Goal: Task Accomplishment & Management: Manage account settings

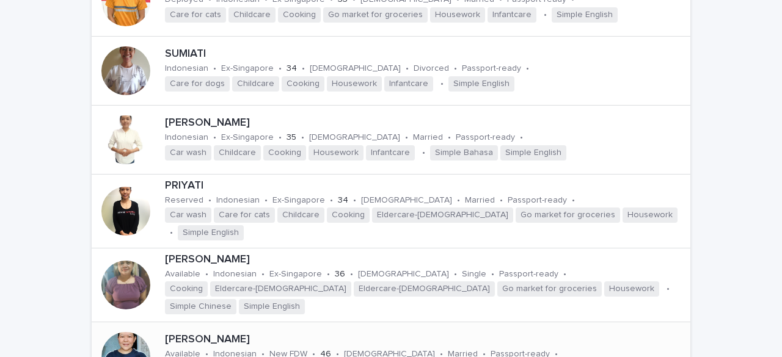
scroll to position [1099, 0]
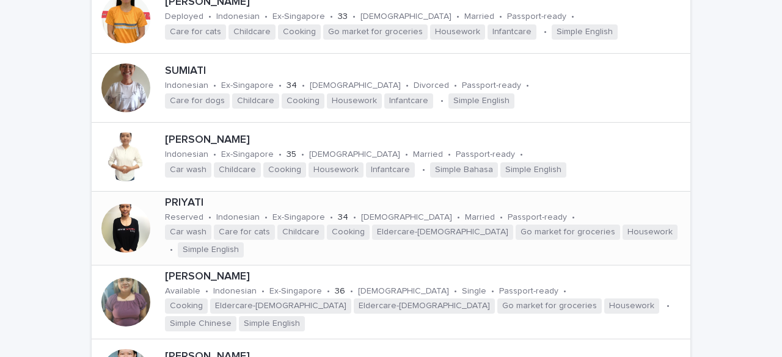
click at [121, 204] on div at bounding box center [125, 228] width 49 height 49
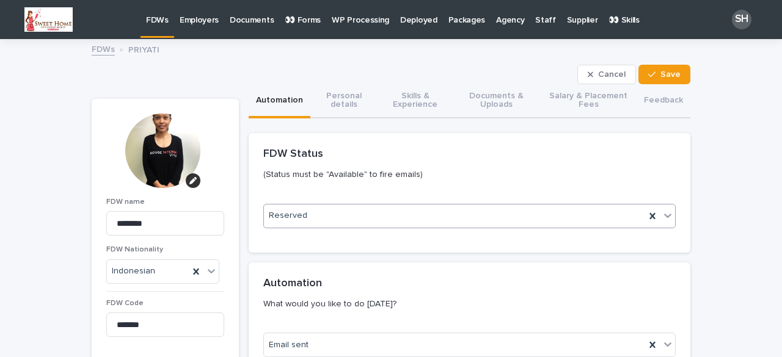
click at [332, 216] on div "Reserved" at bounding box center [454, 216] width 381 height 20
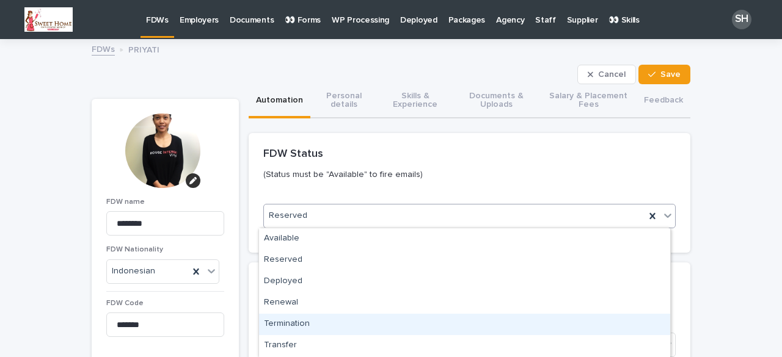
scroll to position [126, 0]
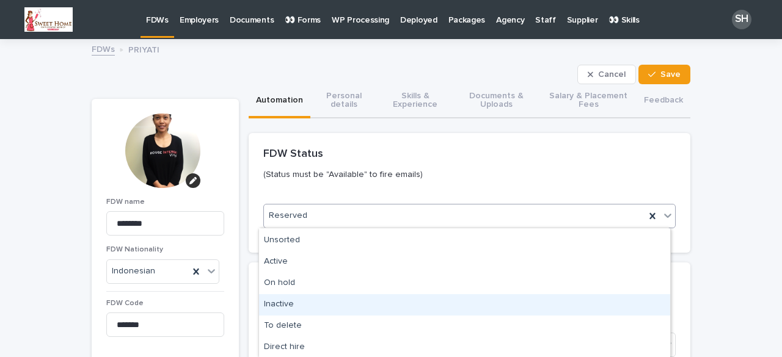
click at [310, 301] on div "Inactive" at bounding box center [464, 304] width 411 height 21
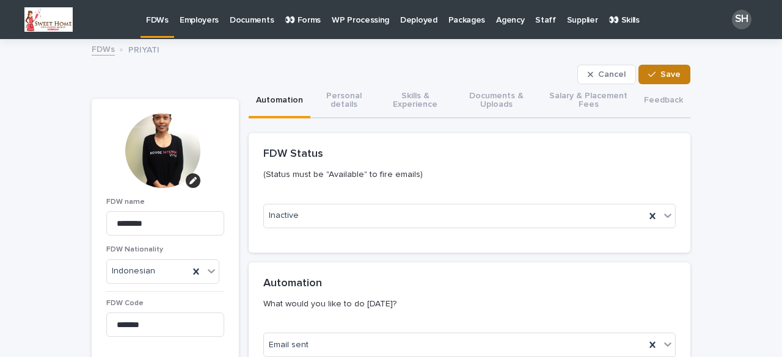
click at [666, 68] on button "Save" at bounding box center [664, 75] width 52 height 20
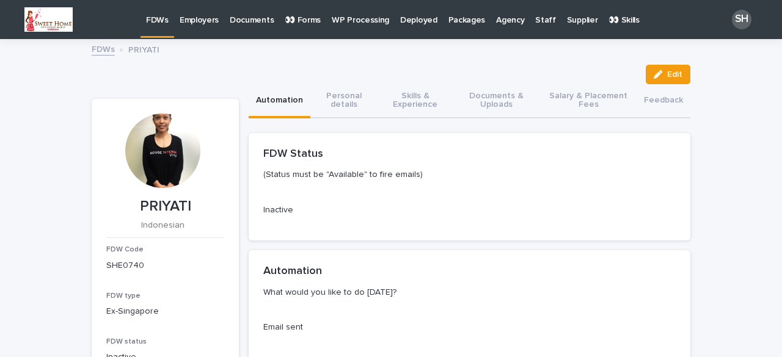
click at [156, 20] on p "FDWs" at bounding box center [157, 13] width 23 height 26
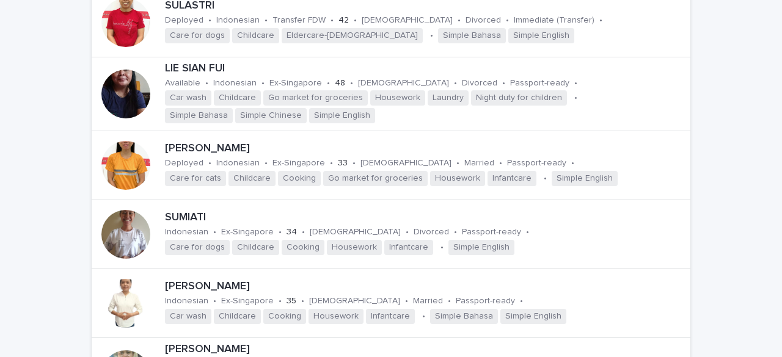
scroll to position [1038, 0]
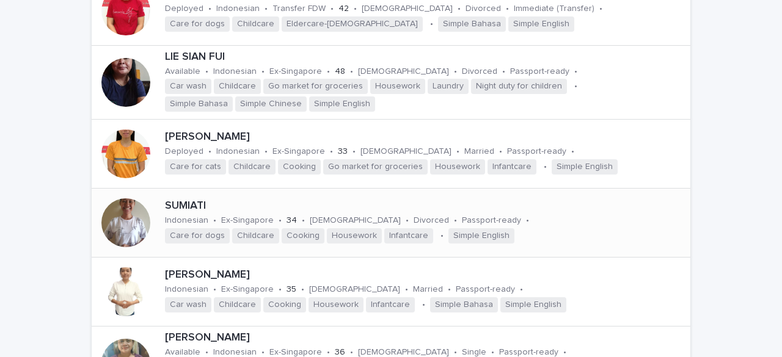
click at [127, 199] on div at bounding box center [125, 223] width 49 height 49
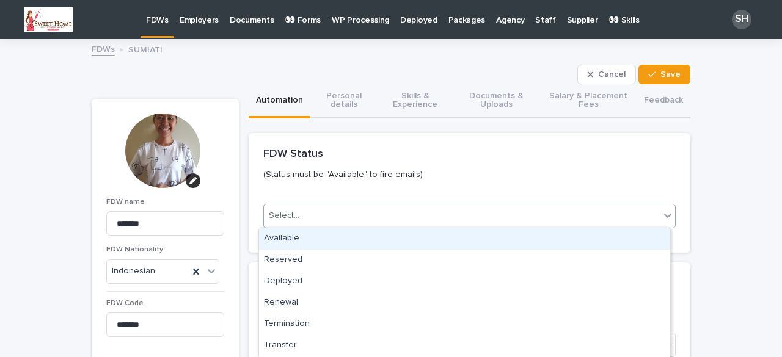
click at [327, 208] on div "Select..." at bounding box center [462, 216] width 396 height 20
click at [308, 239] on div "Available" at bounding box center [464, 238] width 411 height 21
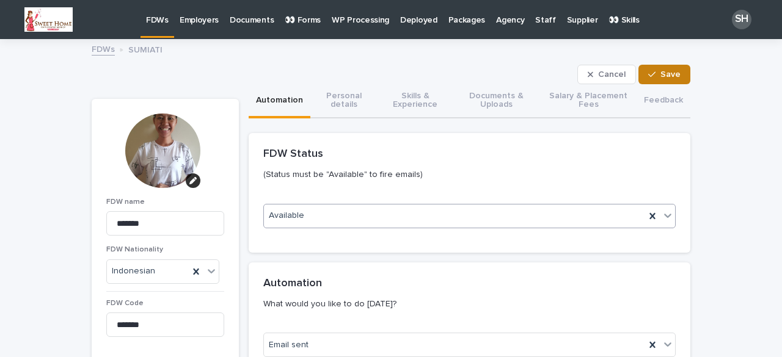
click at [665, 79] on button "Save" at bounding box center [664, 75] width 52 height 20
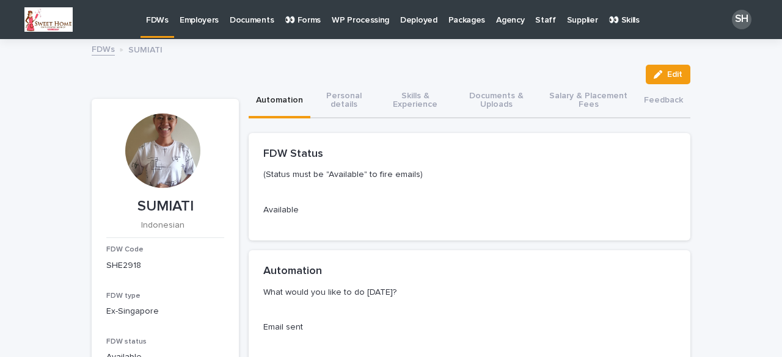
click at [164, 23] on p "FDWs" at bounding box center [157, 13] width 23 height 26
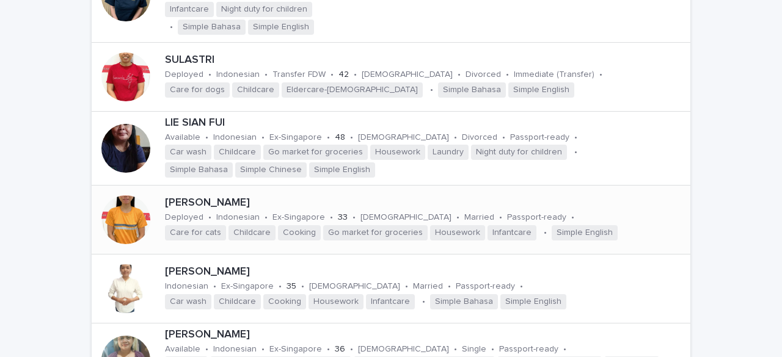
scroll to position [1099, 0]
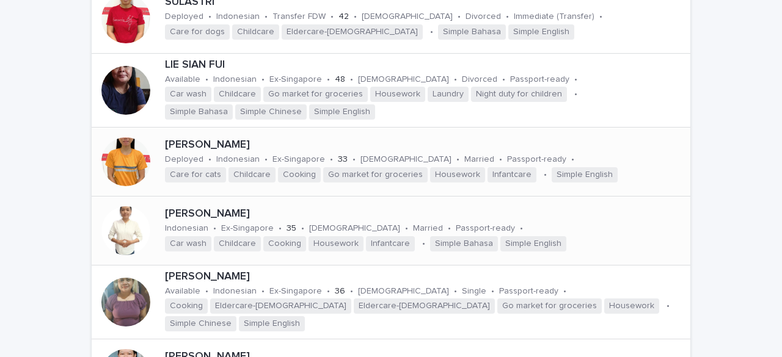
click at [121, 206] on div at bounding box center [125, 230] width 49 height 49
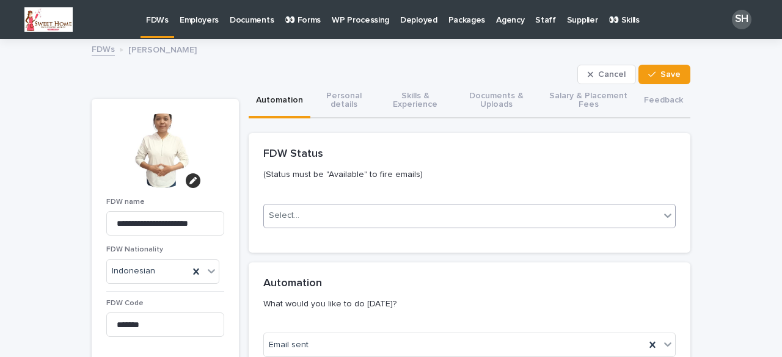
click at [310, 204] on div "Select..." at bounding box center [469, 216] width 412 height 24
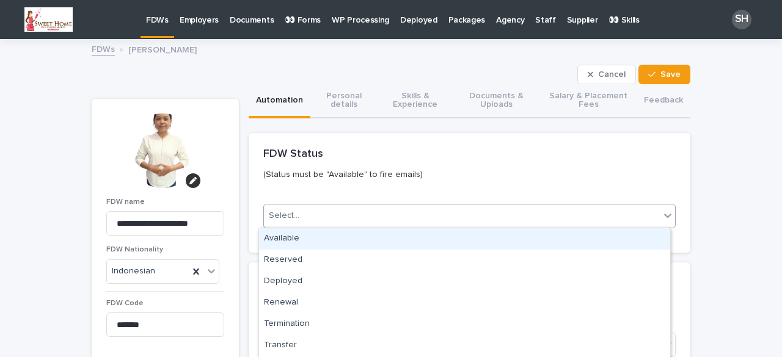
click at [288, 238] on div "Available" at bounding box center [464, 238] width 411 height 21
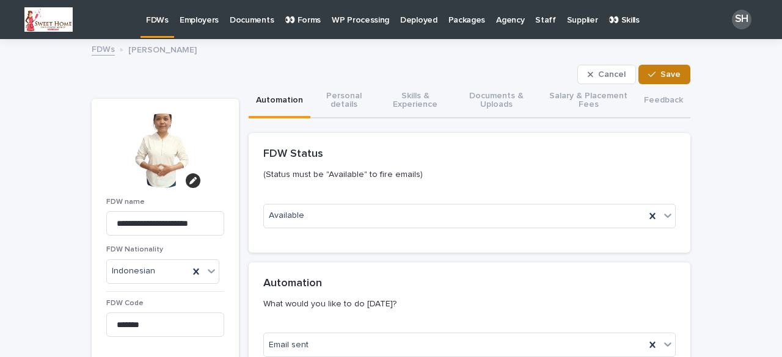
click at [658, 79] on button "Save" at bounding box center [664, 75] width 52 height 20
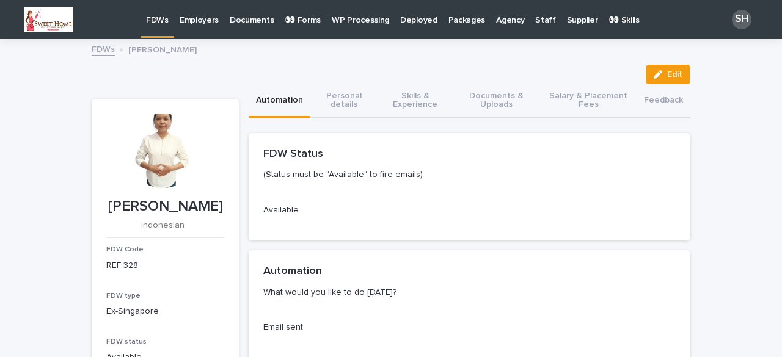
click at [157, 24] on p "FDWs" at bounding box center [157, 13] width 23 height 26
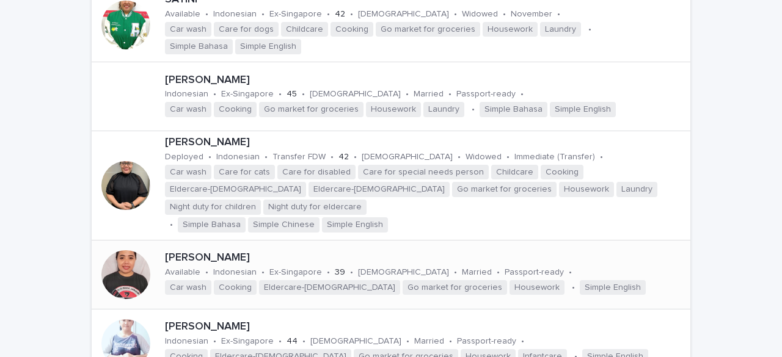
scroll to position [2016, 0]
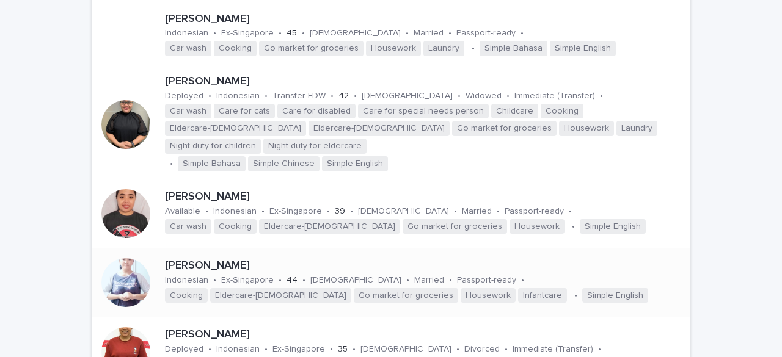
click at [126, 258] on div at bounding box center [125, 282] width 49 height 49
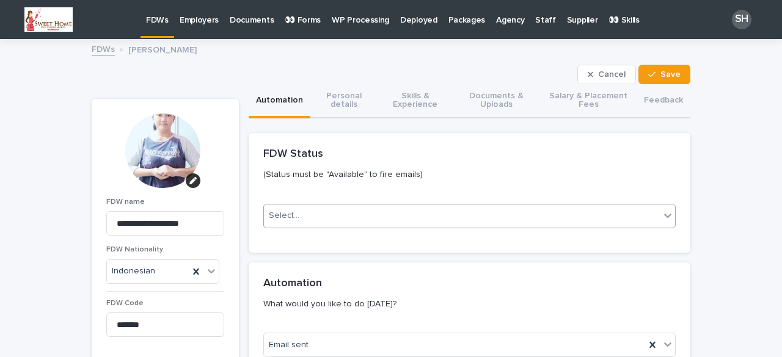
click at [277, 208] on div "Select..." at bounding box center [462, 216] width 396 height 20
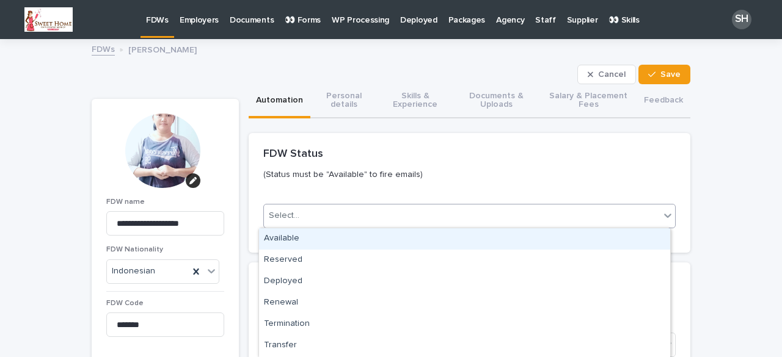
click at [284, 242] on div "Available" at bounding box center [464, 238] width 411 height 21
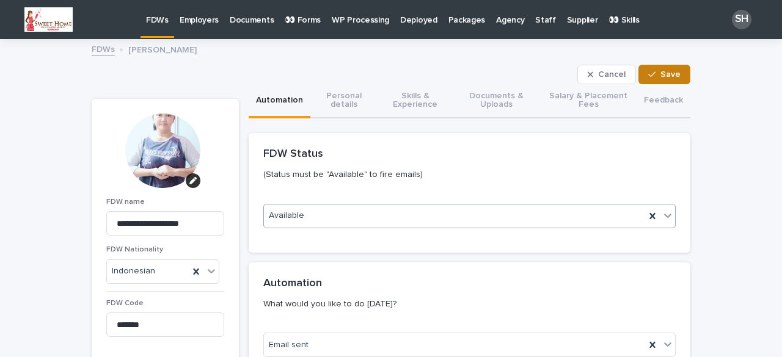
click at [660, 70] on span "Save" at bounding box center [670, 74] width 20 height 9
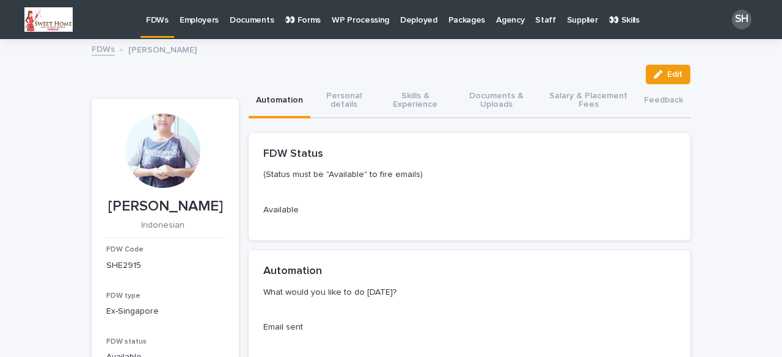
click at [153, 17] on p "FDWs" at bounding box center [157, 13] width 23 height 26
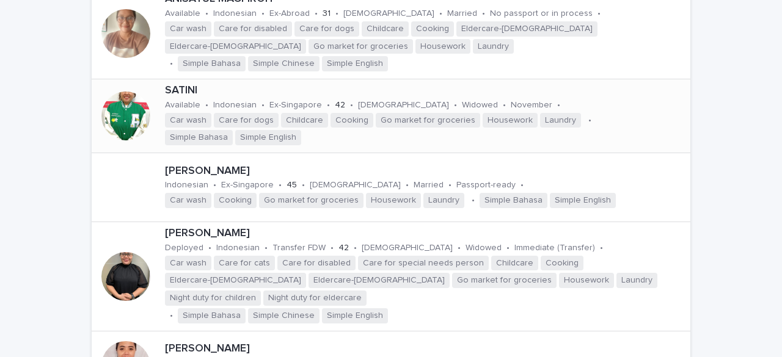
scroll to position [2142, 0]
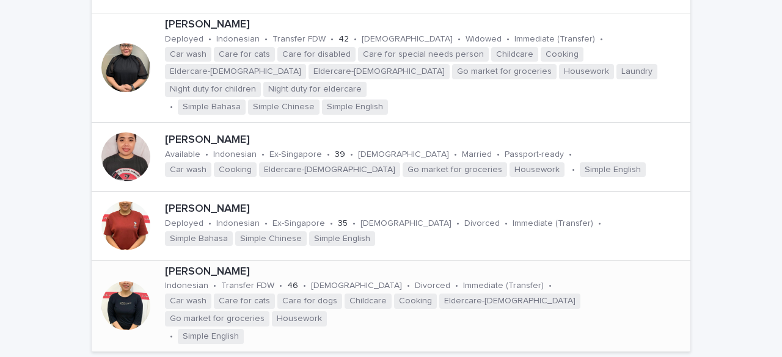
click at [112, 282] on div at bounding box center [125, 306] width 49 height 49
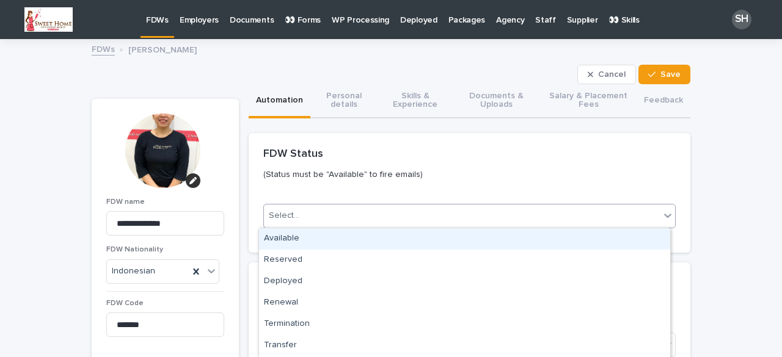
click at [290, 214] on div "Select..." at bounding box center [284, 216] width 31 height 13
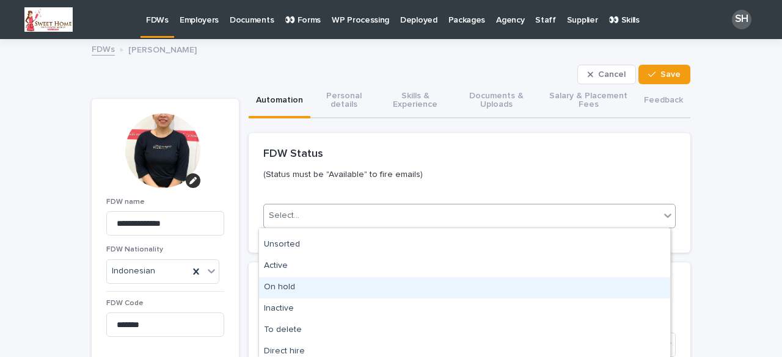
scroll to position [61, 0]
click at [314, 284] on div "Transfer" at bounding box center [464, 284] width 411 height 21
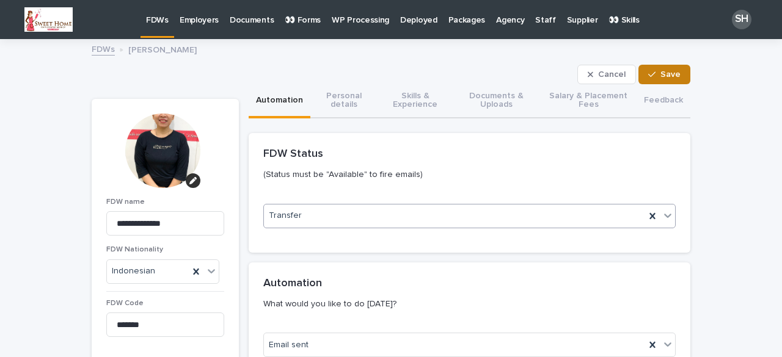
click at [662, 76] on span "Save" at bounding box center [670, 74] width 20 height 9
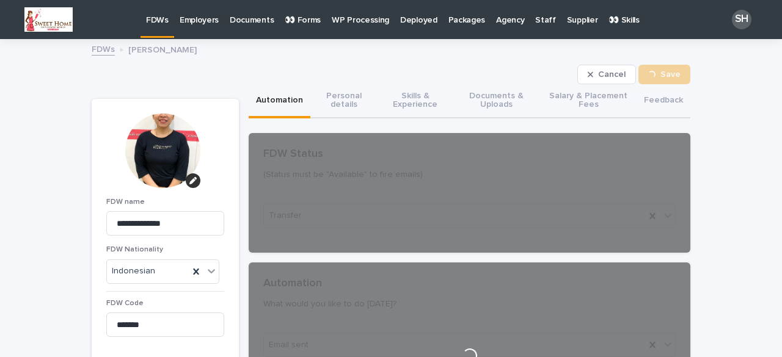
click at [158, 20] on p "FDWs" at bounding box center [157, 13] width 23 height 26
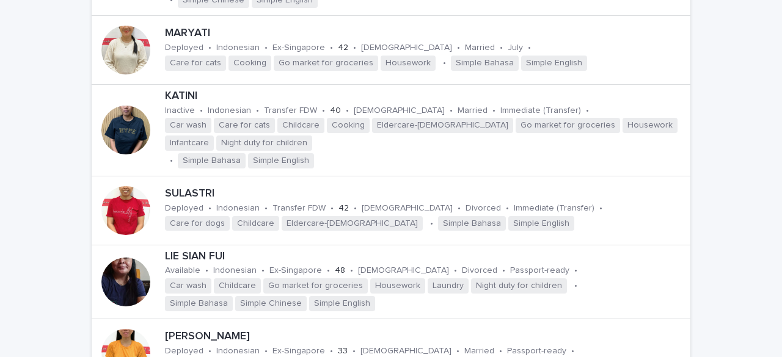
scroll to position [916, 0]
